Goal: Navigation & Orientation: Find specific page/section

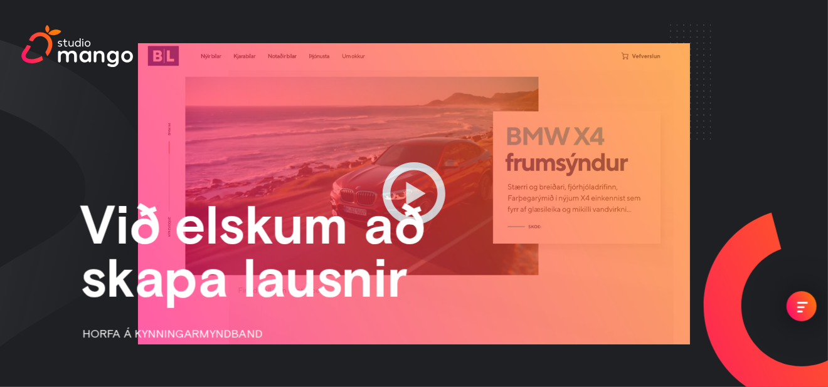
click at [756, 85] on div "Við elskum að skapa lausnir HORFA Á KYNNINGARMYNDBAND" at bounding box center [414, 193] width 828 height 387
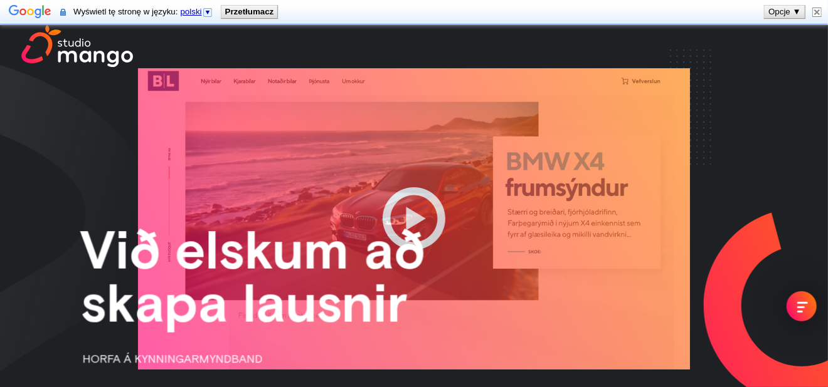
click at [798, 297] on div "menu" at bounding box center [801, 307] width 30 height 30
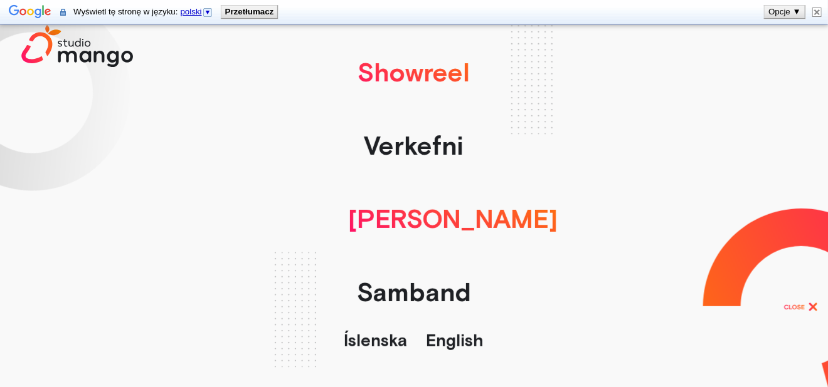
scroll to position [63, 0]
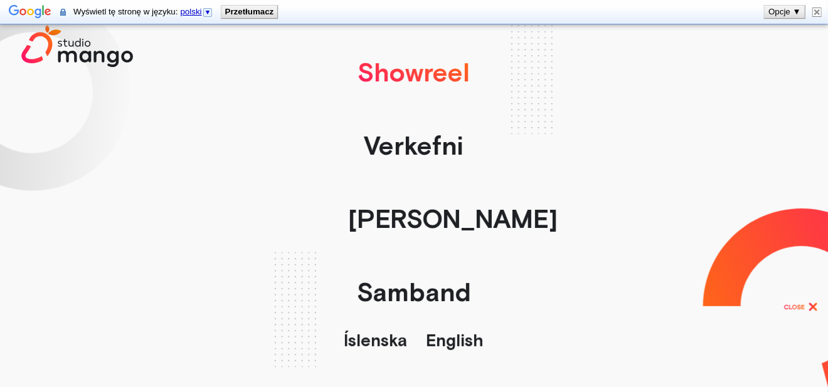
click at [450, 343] on link "English" at bounding box center [455, 340] width 58 height 19
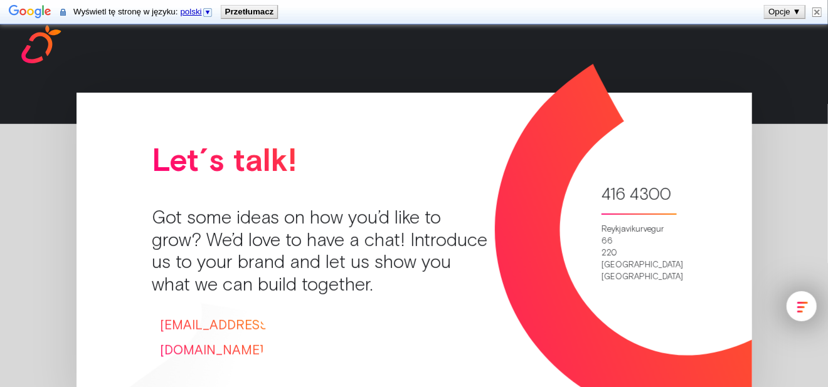
scroll to position [2494, 0]
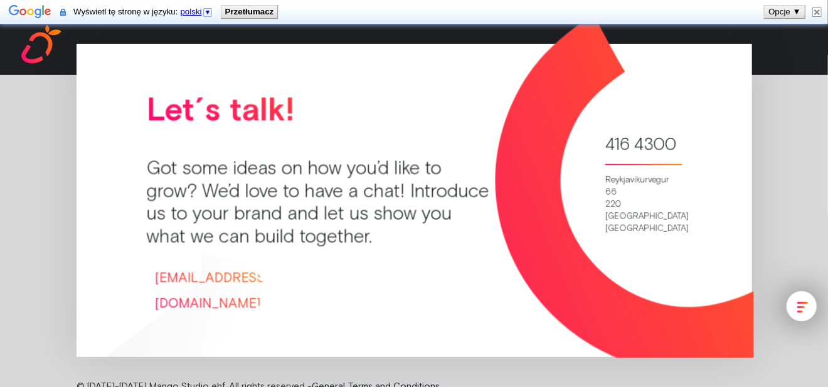
click at [808, 301] on div "menu" at bounding box center [801, 307] width 30 height 30
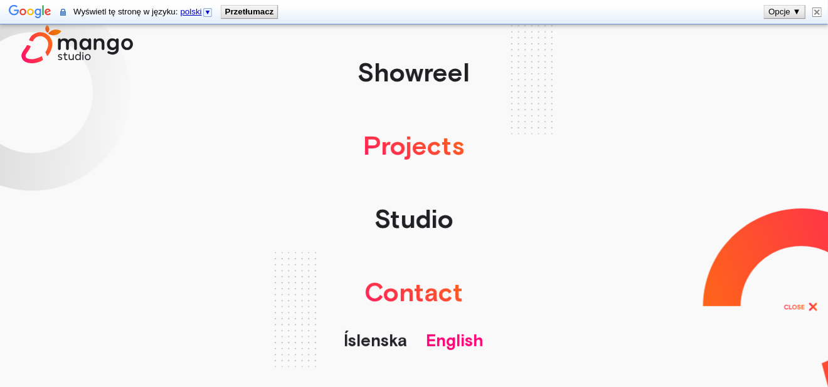
click at [416, 146] on link "Projects" at bounding box center [414, 145] width 114 height 73
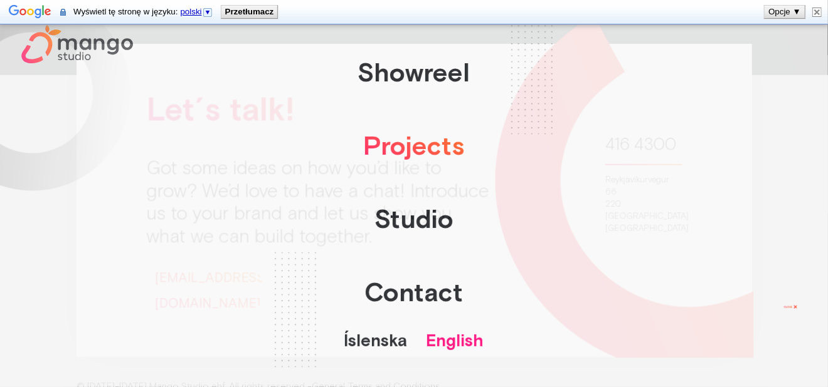
scroll to position [604, 0]
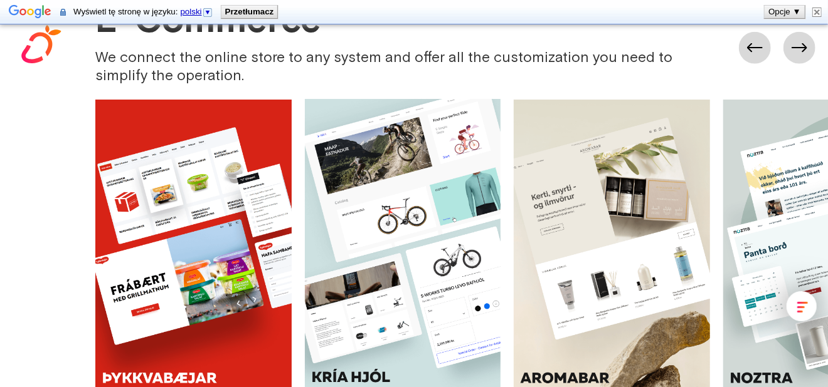
click at [805, 307] on div "menu" at bounding box center [802, 307] width 11 height 11
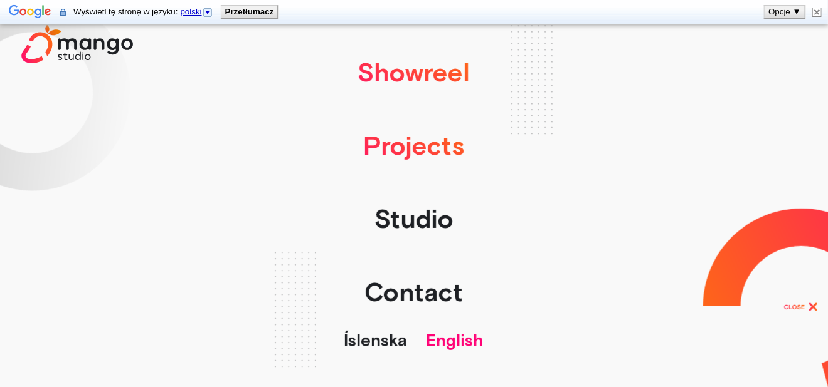
click at [418, 75] on link "Showreel" at bounding box center [414, 72] width 125 height 73
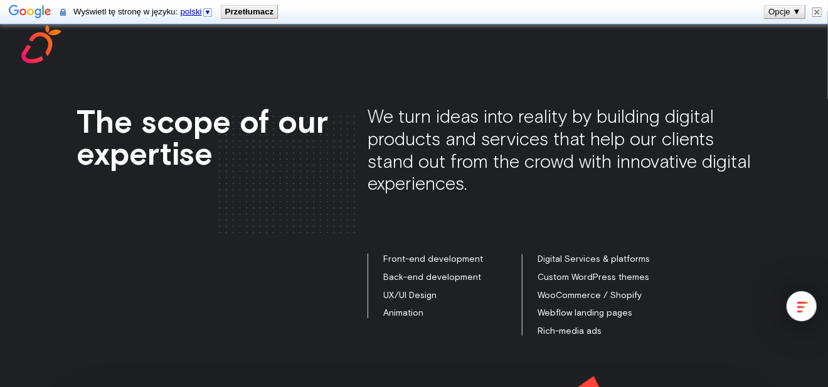
scroll to position [2494, 0]
